Goal: Book appointment/travel/reservation

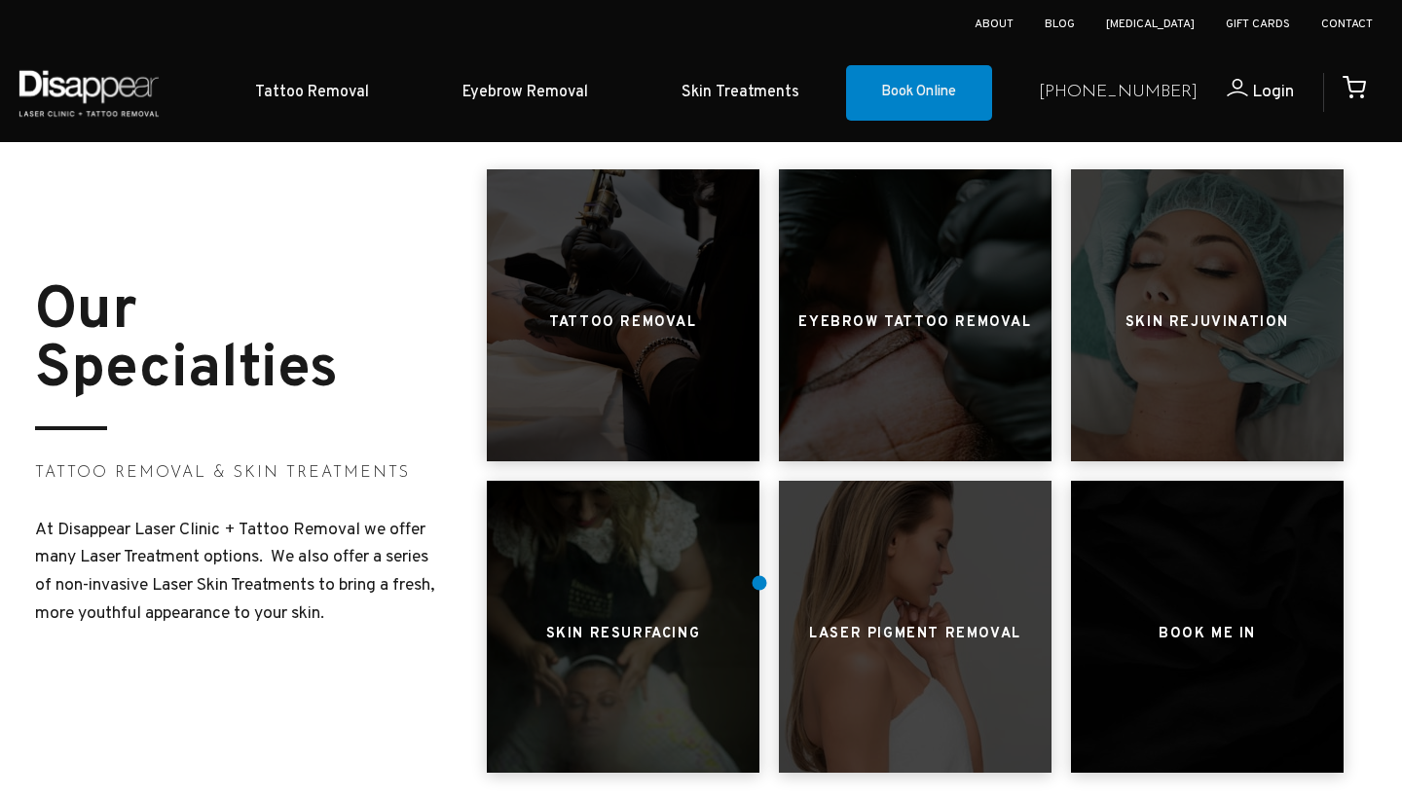
scroll to position [788, 0]
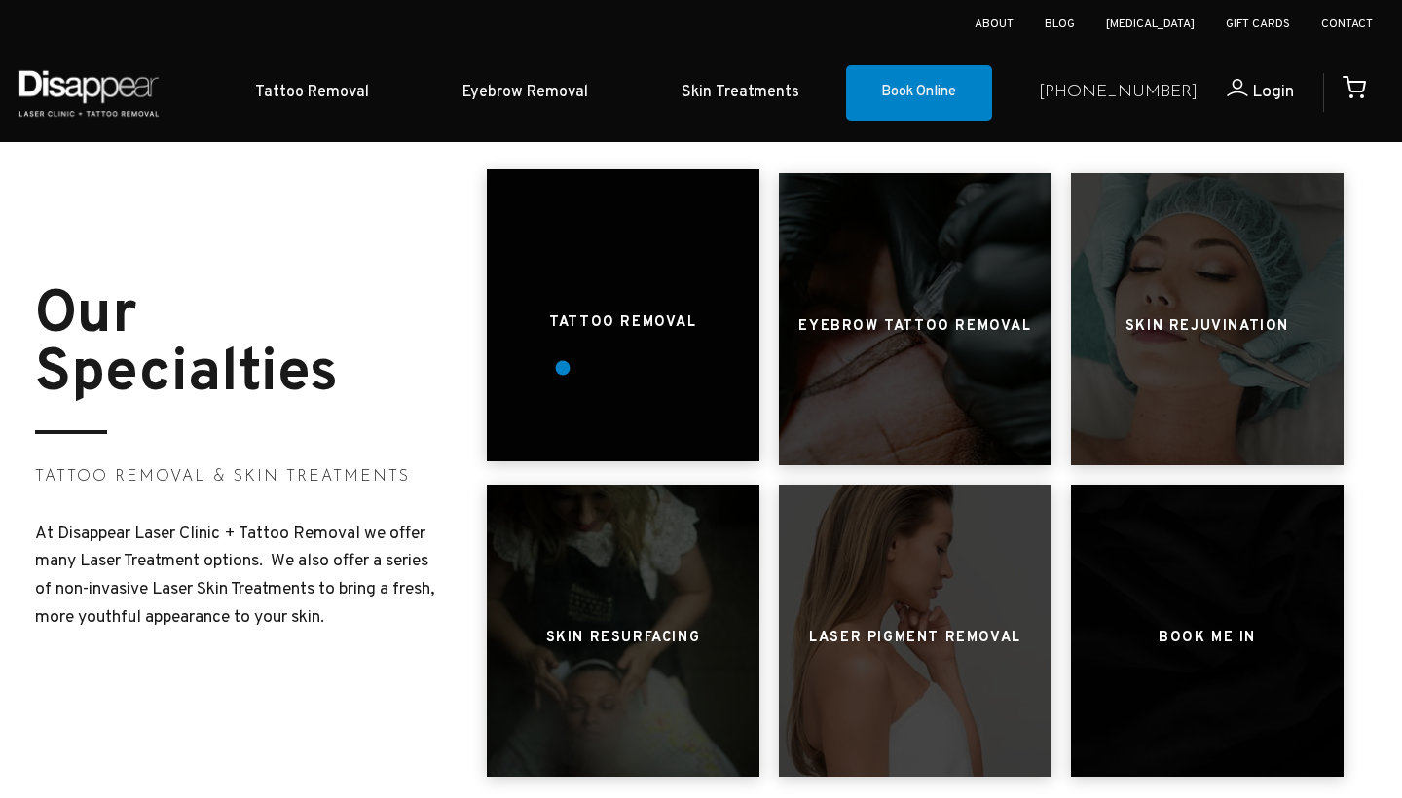
click at [563, 368] on div at bounding box center [623, 315] width 273 height 292
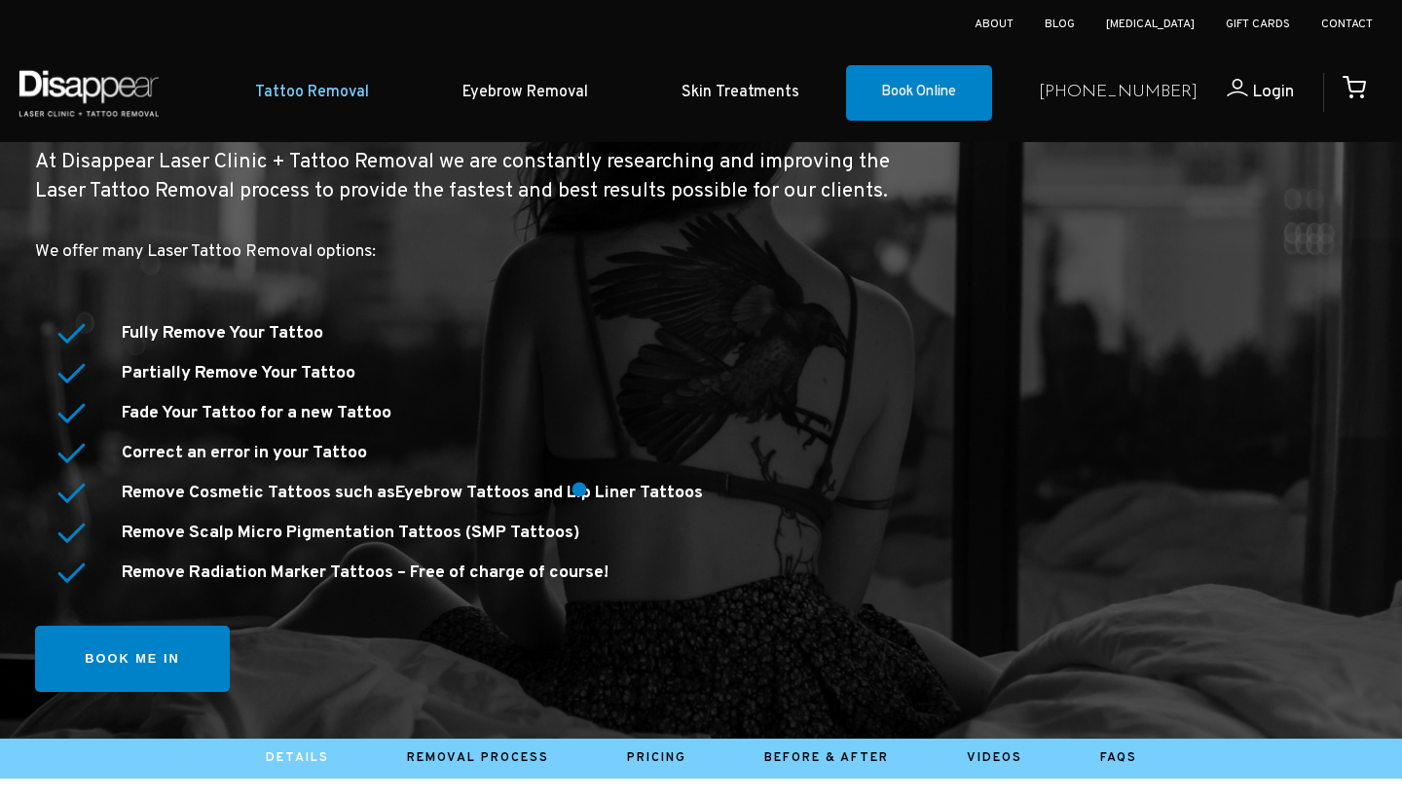
scroll to position [255, 0]
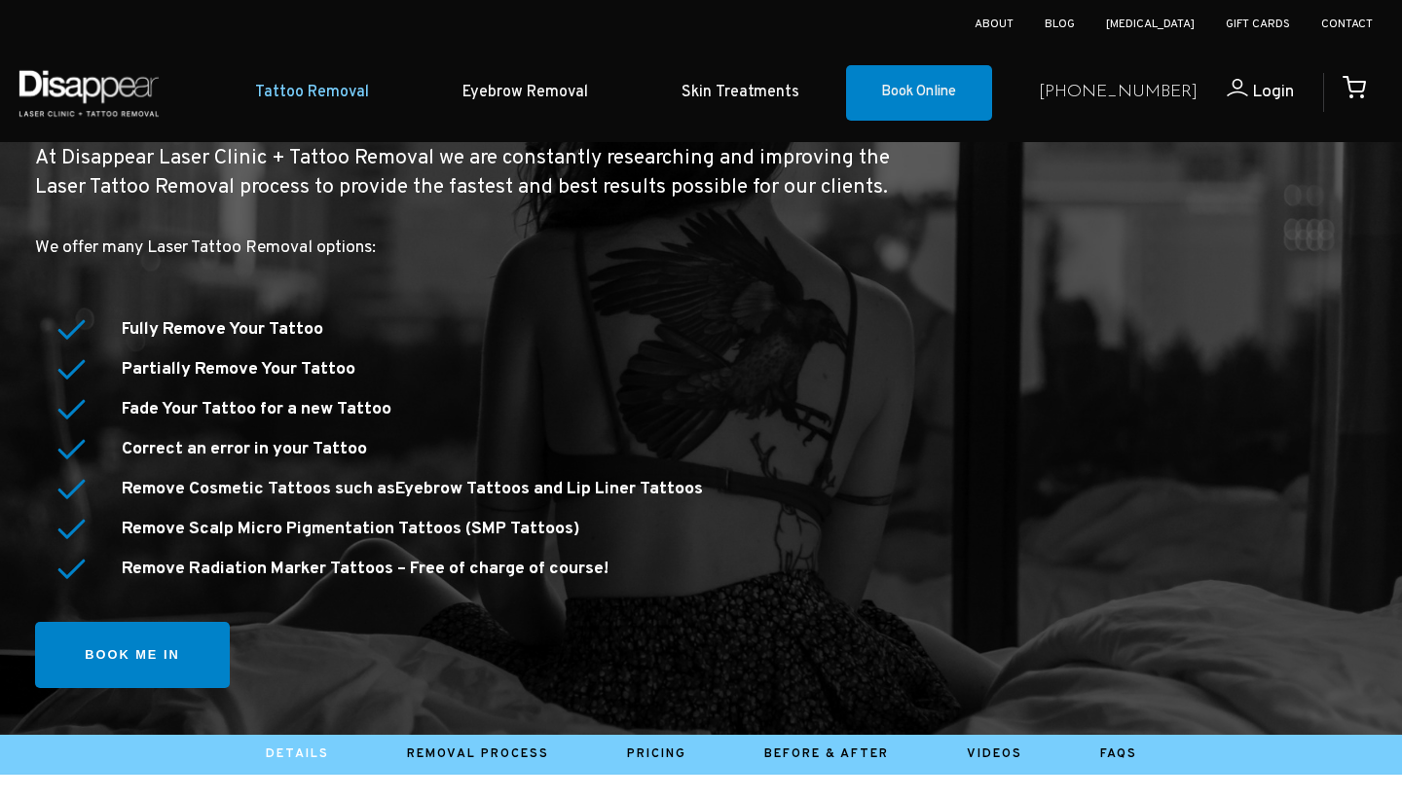
click at [62, 328] on polyline at bounding box center [71, 329] width 24 height 17
click at [166, 630] on link "Book me in" at bounding box center [132, 647] width 195 height 67
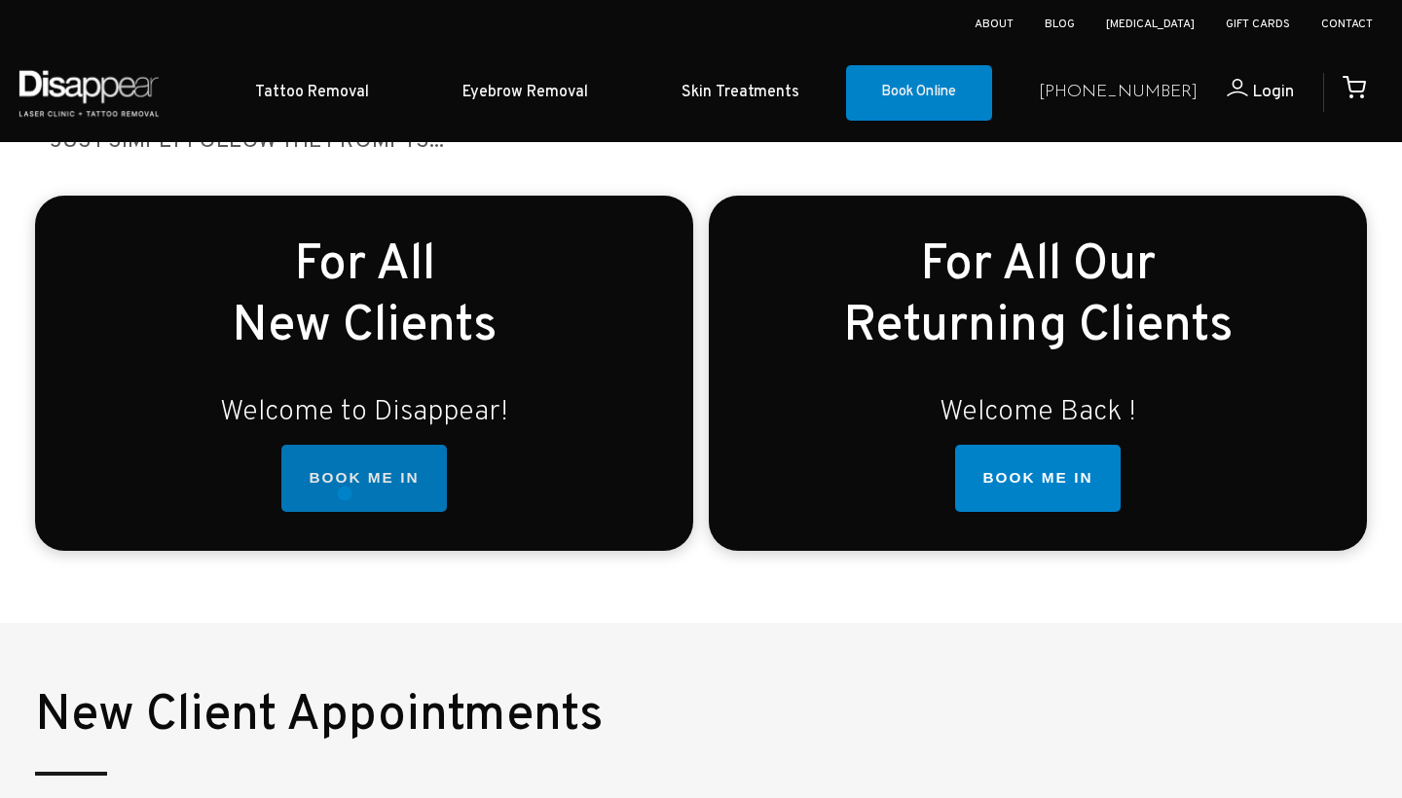
click at [345, 494] on link "BOOK ME IN" at bounding box center [363, 479] width 165 height 68
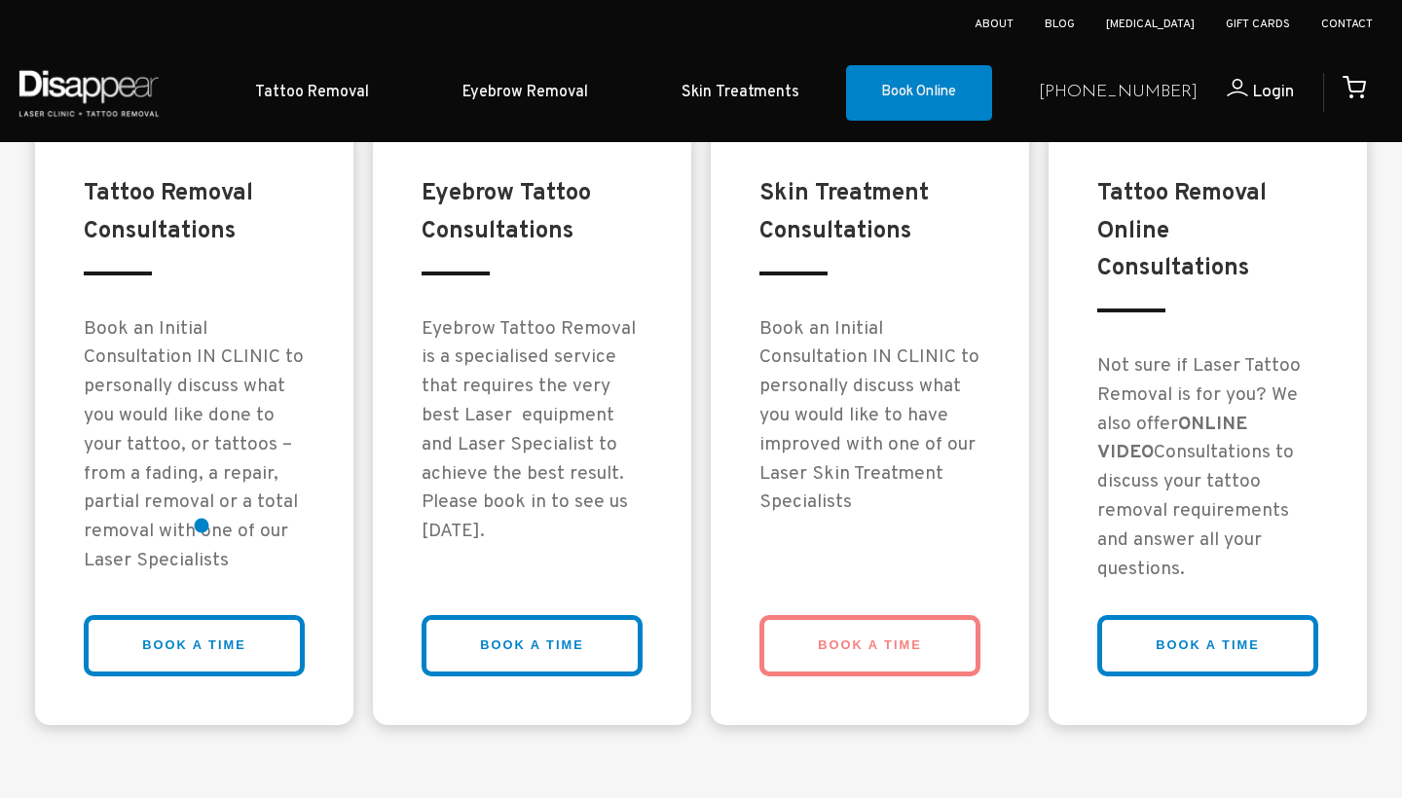
scroll to position [1570, 0]
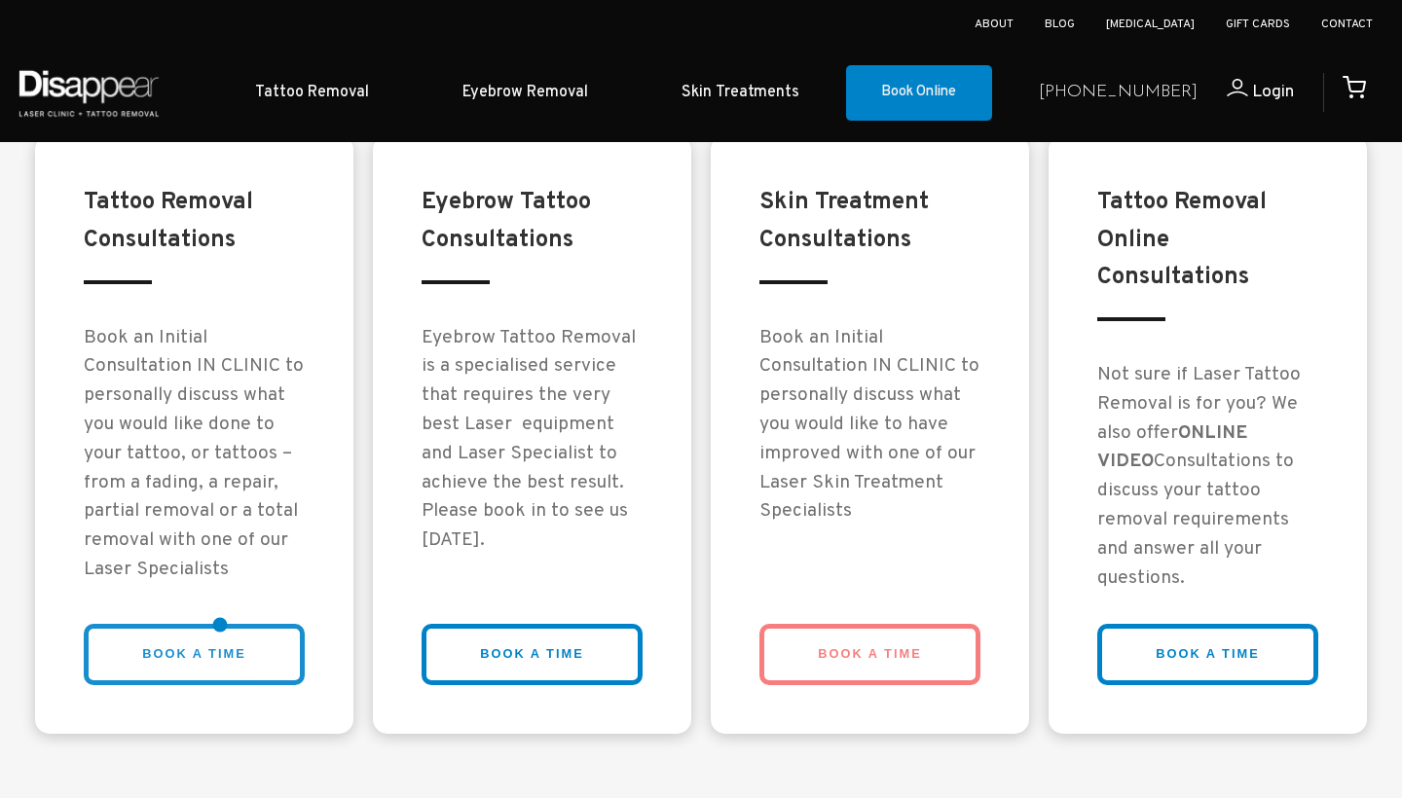
click at [220, 625] on link "BOOK A TIME" at bounding box center [194, 654] width 221 height 61
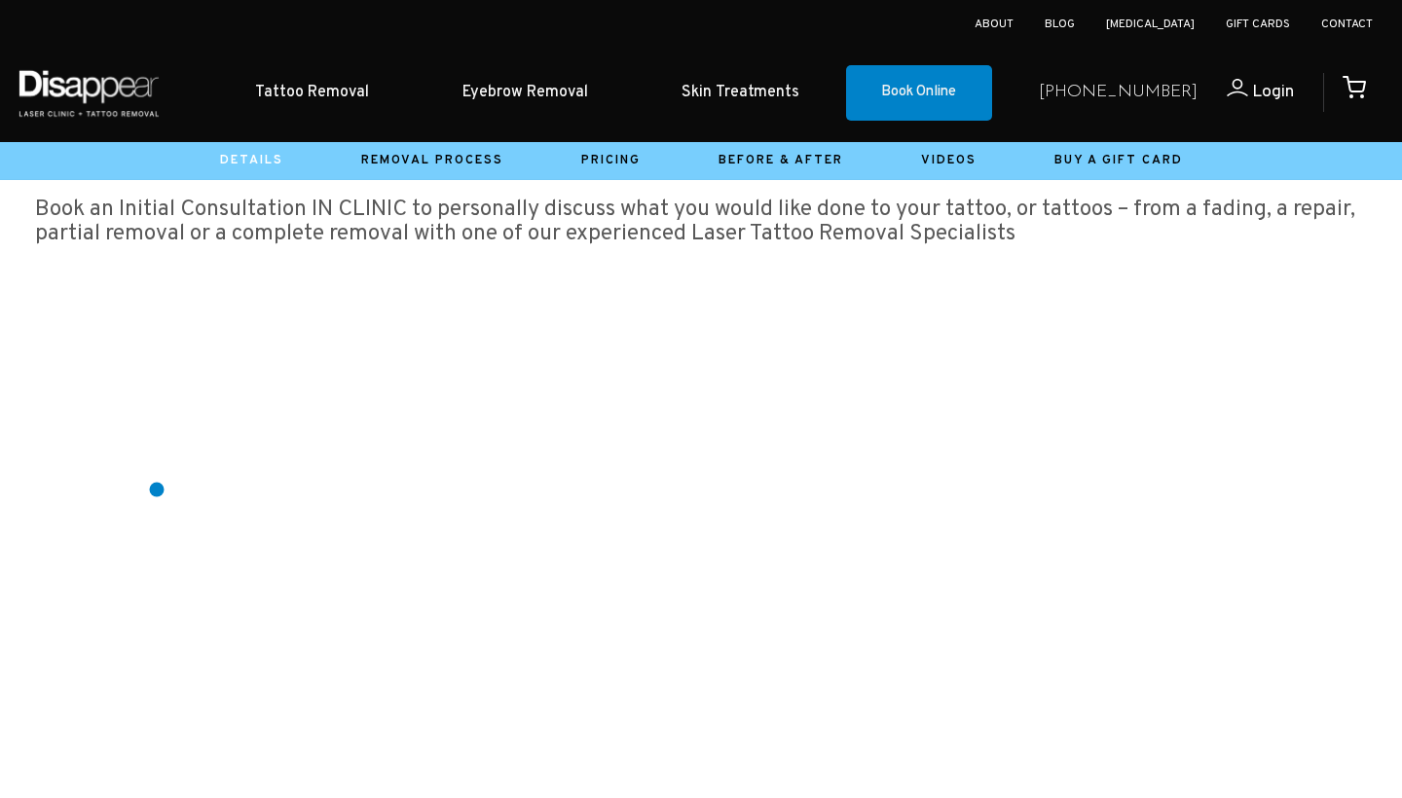
scroll to position [280, 0]
